Goal: Navigation & Orientation: Find specific page/section

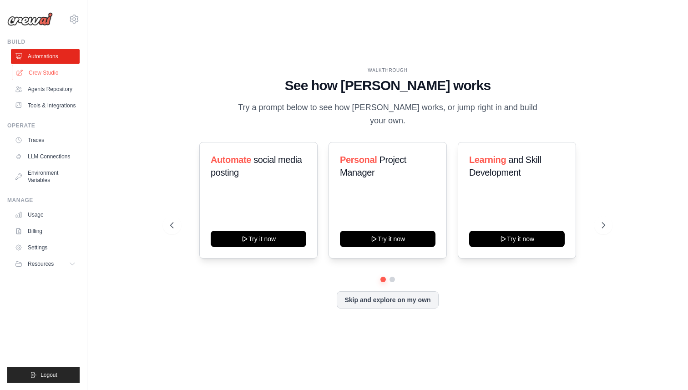
click at [42, 76] on link "Crew Studio" at bounding box center [46, 73] width 69 height 15
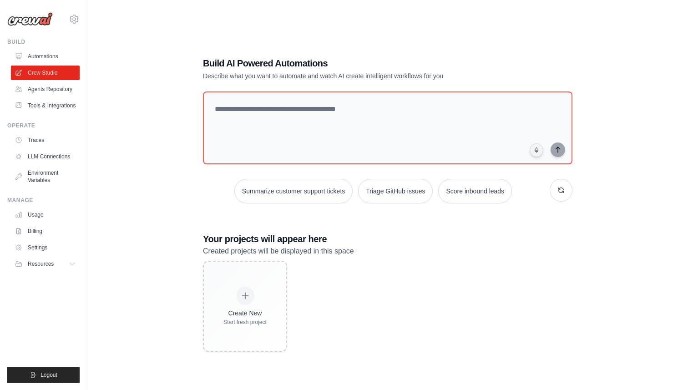
click at [59, 89] on link "Agents Repository" at bounding box center [45, 89] width 69 height 15
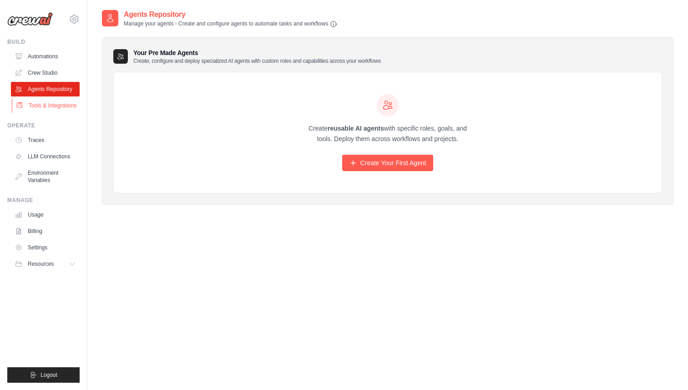
click at [63, 107] on link "Tools & Integrations" at bounding box center [46, 105] width 69 height 15
